Goal: Information Seeking & Learning: Learn about a topic

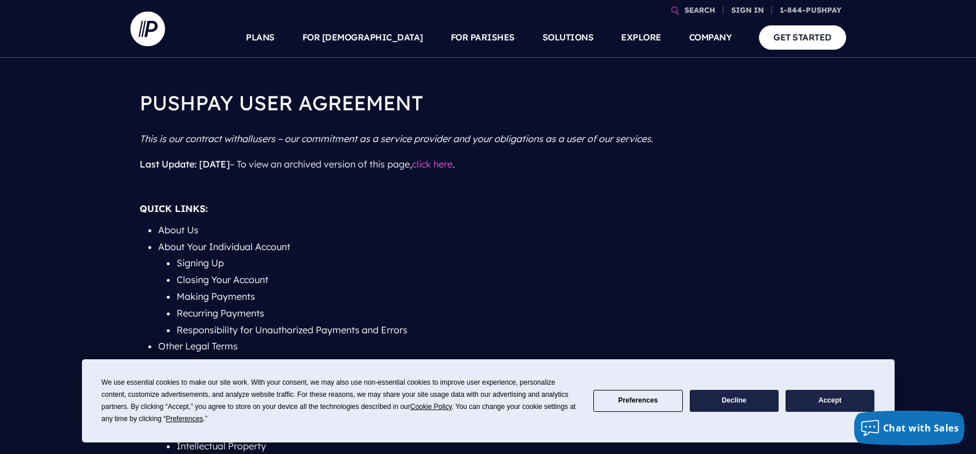
click at [453, 163] on link "click here" at bounding box center [432, 164] width 40 height 12
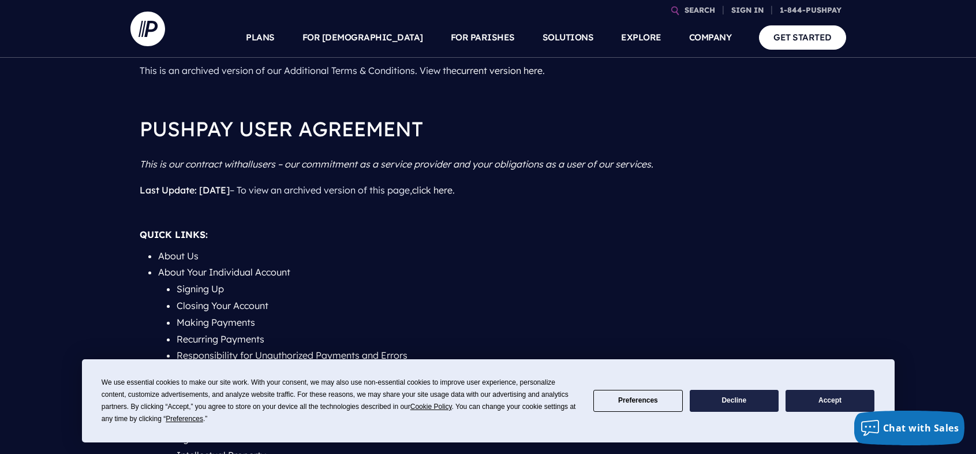
click at [819, 401] on button "Accept" at bounding box center [830, 401] width 89 height 23
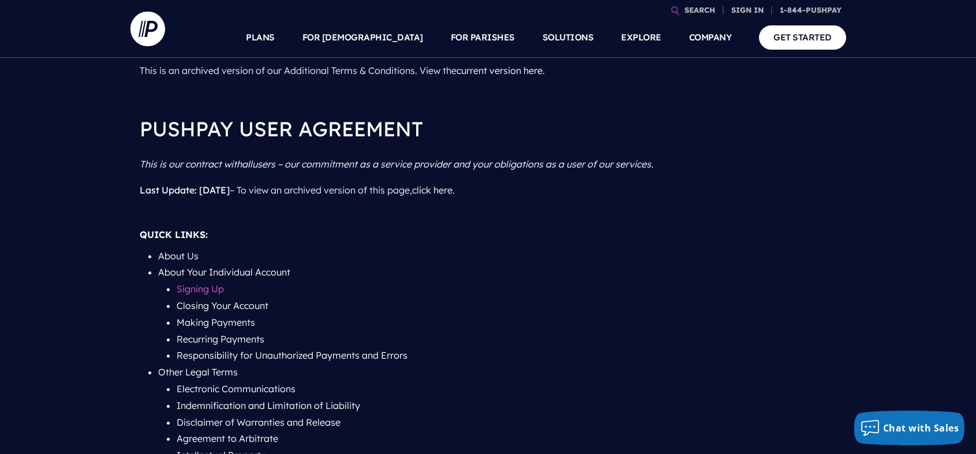
click at [197, 286] on link "Signing Up" at bounding box center [200, 289] width 47 height 12
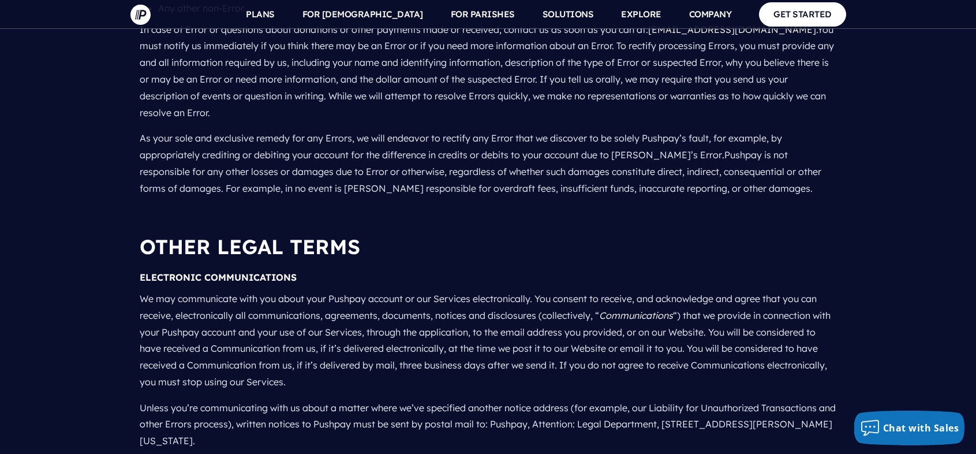
scroll to position [3112, 0]
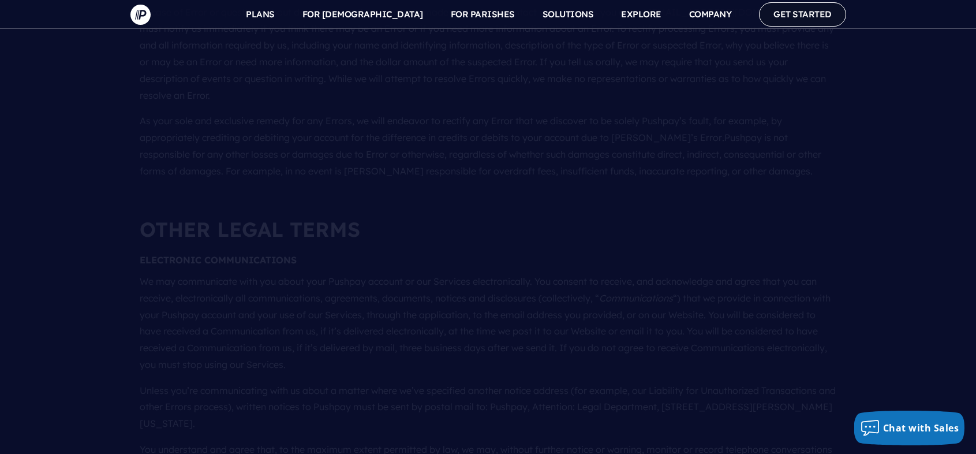
click at [801, 14] on link "GET STARTED" at bounding box center [802, 14] width 87 height 24
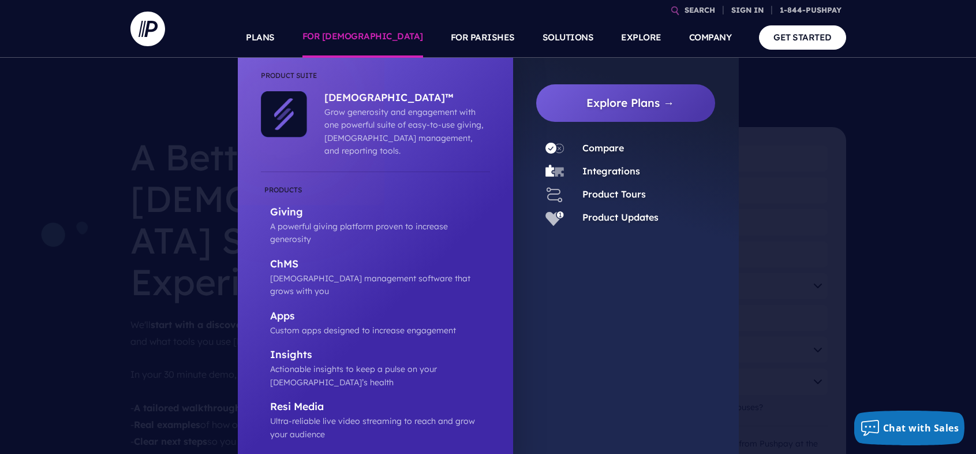
click at [402, 35] on link "FOR [DEMOGRAPHIC_DATA]" at bounding box center [362, 37] width 121 height 40
click at [379, 114] on p "Grow generosity and engagement with one powerful suite of easy-to-use giving, […" at bounding box center [404, 132] width 160 height 52
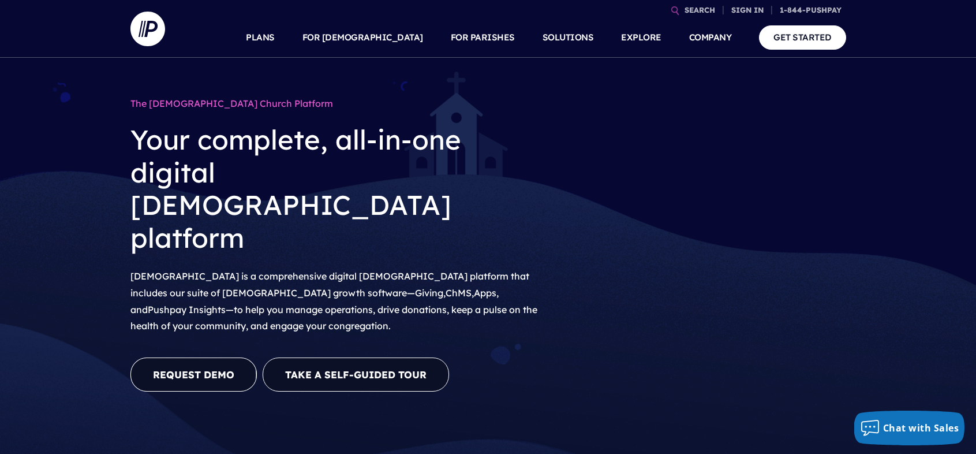
click at [218, 357] on link "REQUEST DEMO" at bounding box center [193, 374] width 126 height 34
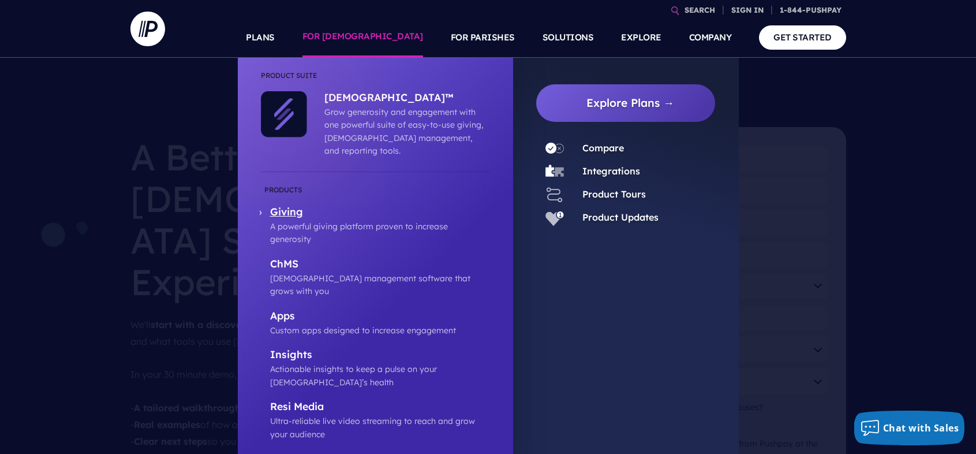
click at [293, 206] on p "Giving" at bounding box center [380, 213] width 220 height 14
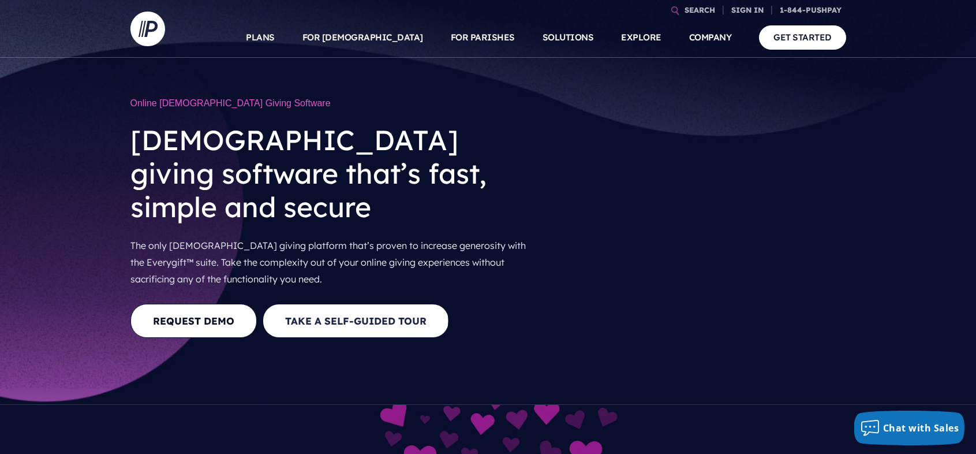
click at [350, 304] on button "Take a Self-guided Tour" at bounding box center [356, 321] width 186 height 34
